Goal: Task Accomplishment & Management: Complete application form

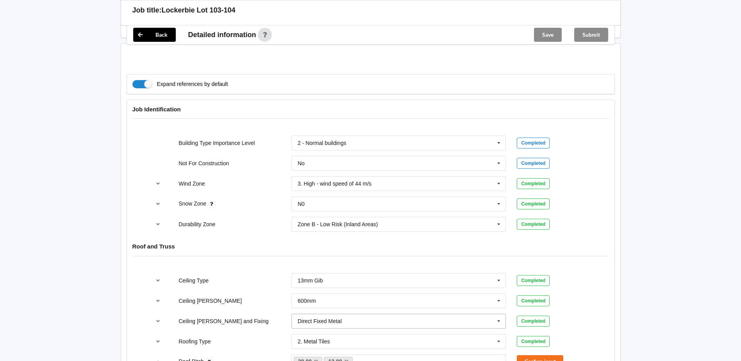
scroll to position [391, 0]
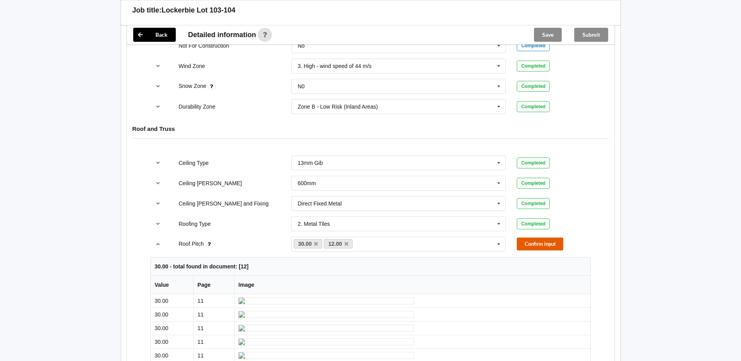
click at [537, 241] on button "Confirm input" at bounding box center [540, 244] width 47 height 13
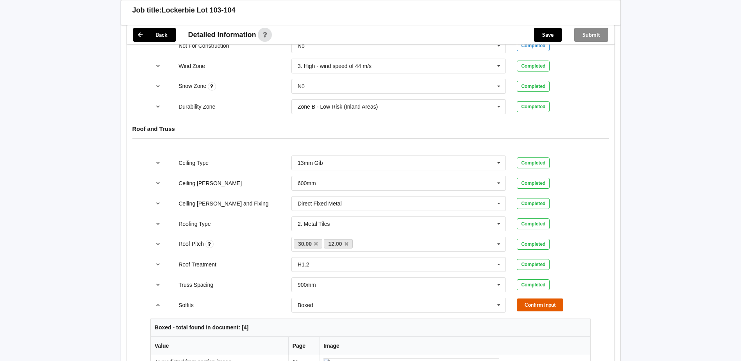
click at [541, 306] on button "Confirm input" at bounding box center [540, 305] width 47 height 13
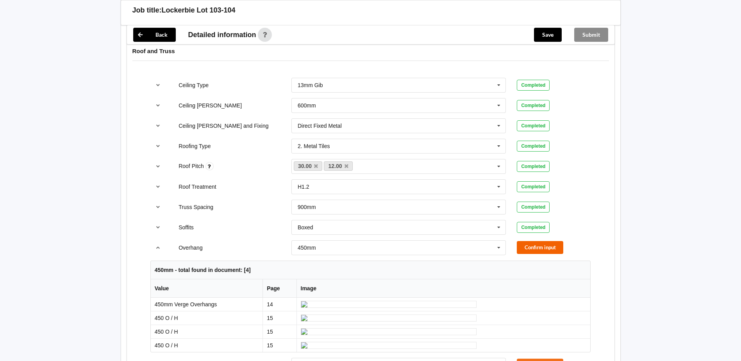
scroll to position [469, 0]
click at [528, 248] on button "Confirm input" at bounding box center [540, 247] width 47 height 13
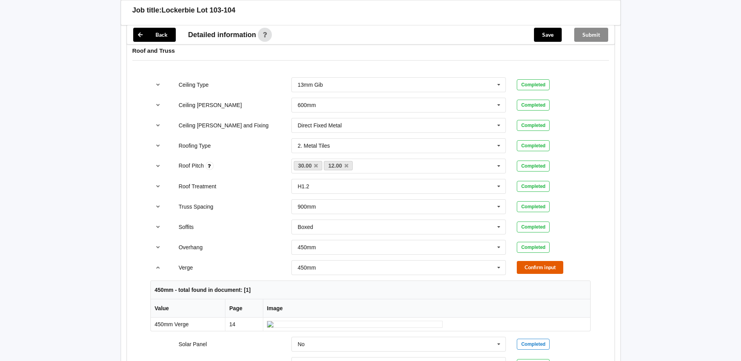
click at [542, 272] on button "Confirm input" at bounding box center [540, 267] width 47 height 13
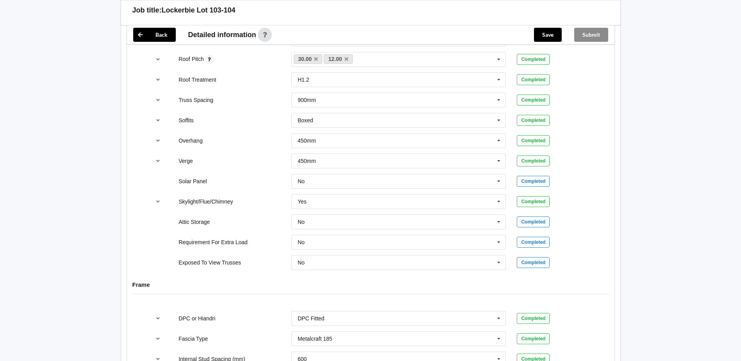
scroll to position [586, 0]
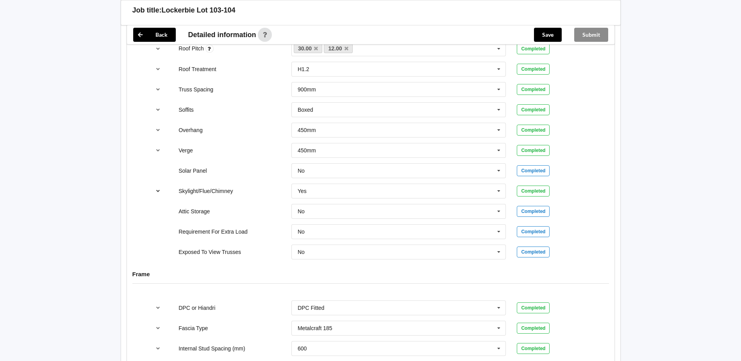
click at [159, 190] on icon "reference-toggle" at bounding box center [158, 190] width 7 height 5
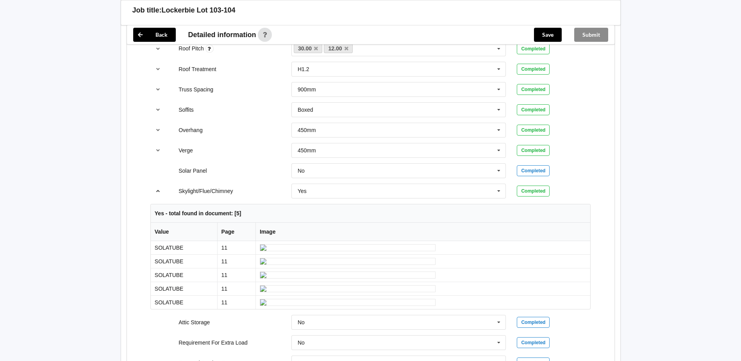
click at [158, 191] on icon "reference-toggle" at bounding box center [158, 190] width 7 height 5
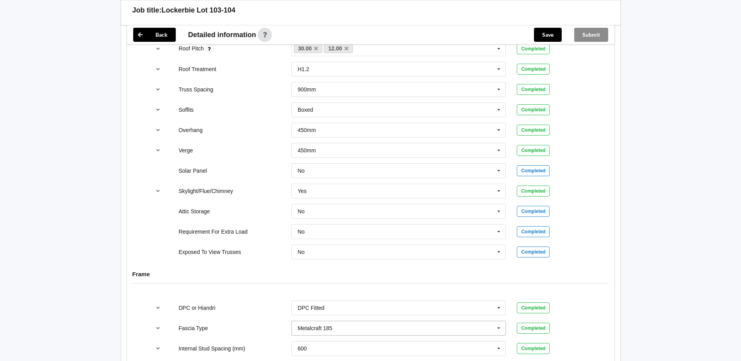
click at [505, 329] on icon at bounding box center [499, 328] width 12 height 14
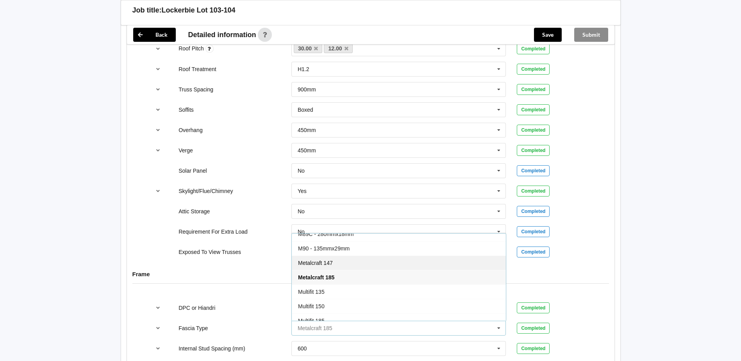
scroll to position [218, 0]
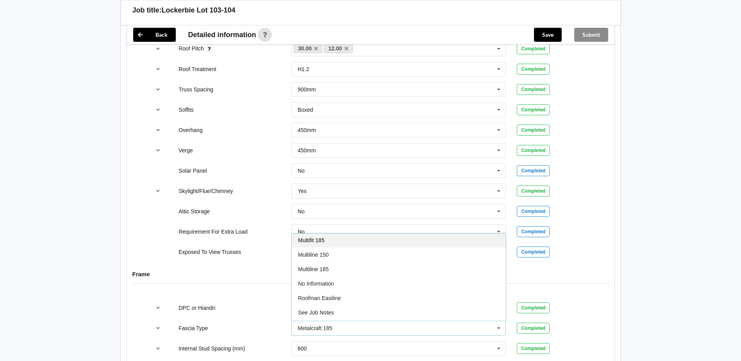
click at [364, 243] on div "Multifit 185" at bounding box center [399, 240] width 214 height 14
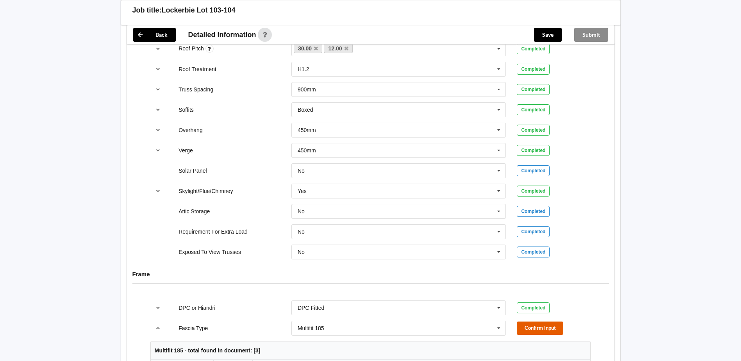
click at [528, 331] on button "Confirm input" at bounding box center [540, 328] width 47 height 13
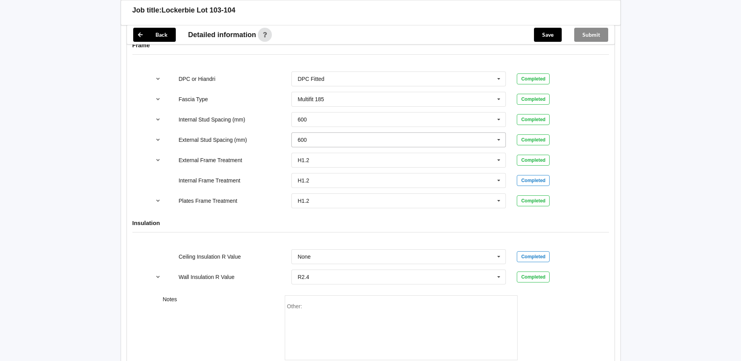
scroll to position [821, 0]
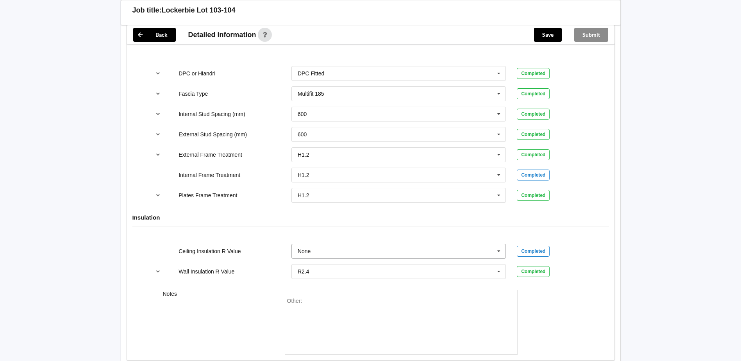
click at [426, 255] on input "text" at bounding box center [399, 251] width 214 height 14
type input "R7.3"
click at [421, 265] on div "Add R7.3" at bounding box center [399, 265] width 214 height 14
click at [529, 248] on button "Confirm input" at bounding box center [540, 251] width 47 height 13
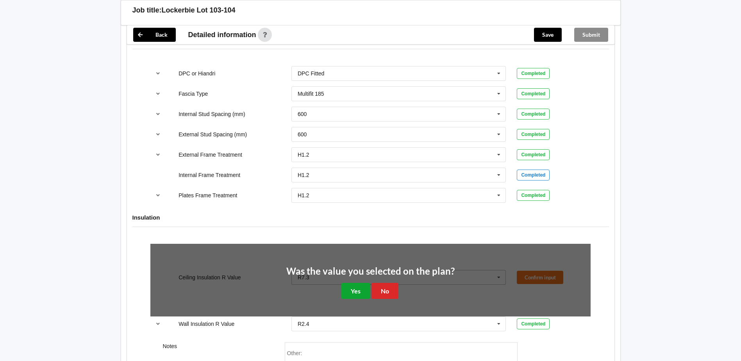
click at [359, 292] on button "Yes" at bounding box center [356, 291] width 29 height 16
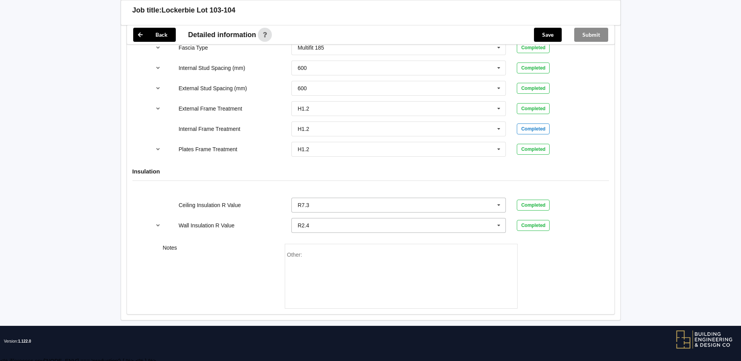
scroll to position [871, 0]
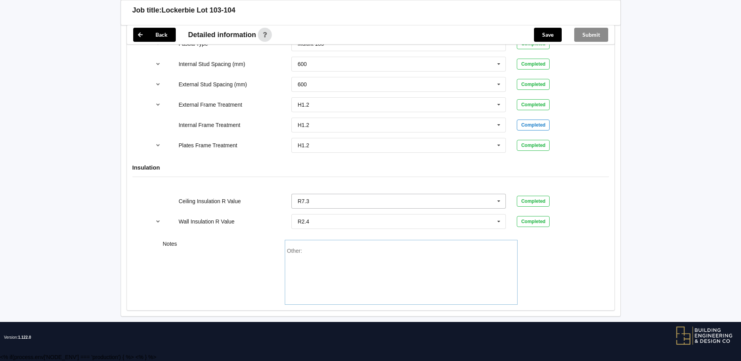
click at [338, 258] on div "Other:" at bounding box center [401, 275] width 228 height 55
click at [550, 33] on button "Save" at bounding box center [548, 35] width 28 height 14
click at [591, 37] on button "Submit" at bounding box center [592, 35] width 34 height 14
